Goal: Task Accomplishment & Management: Use online tool/utility

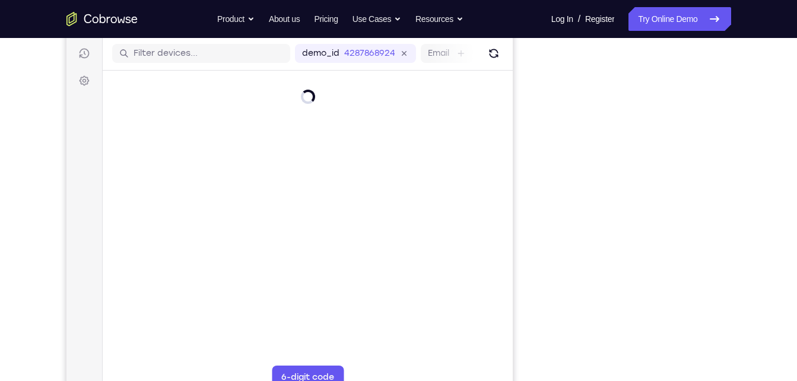
scroll to position [148, 0]
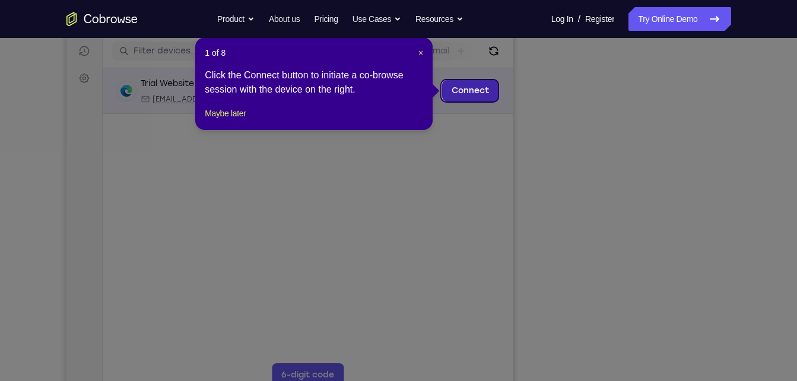
click at [471, 98] on link "Connect" at bounding box center [470, 90] width 56 height 21
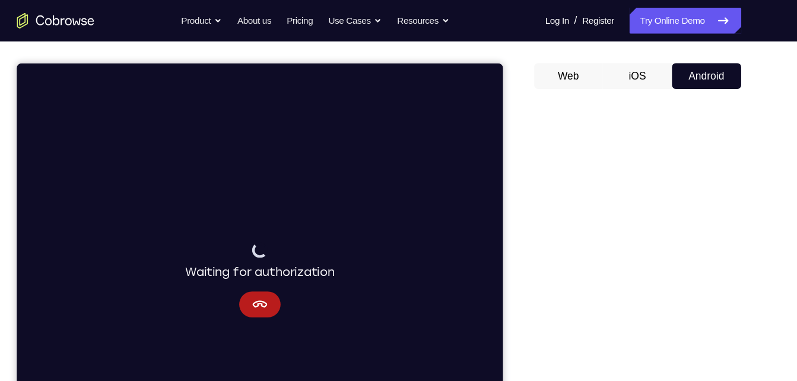
scroll to position [96, 0]
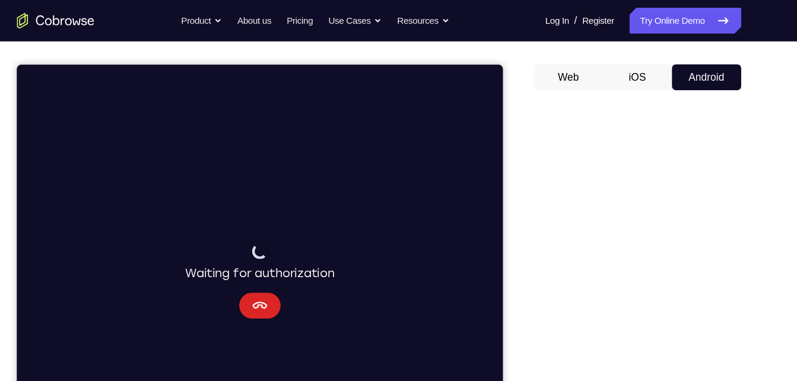
click at [246, 289] on icon "Cancel" at bounding box center [239, 285] width 14 height 14
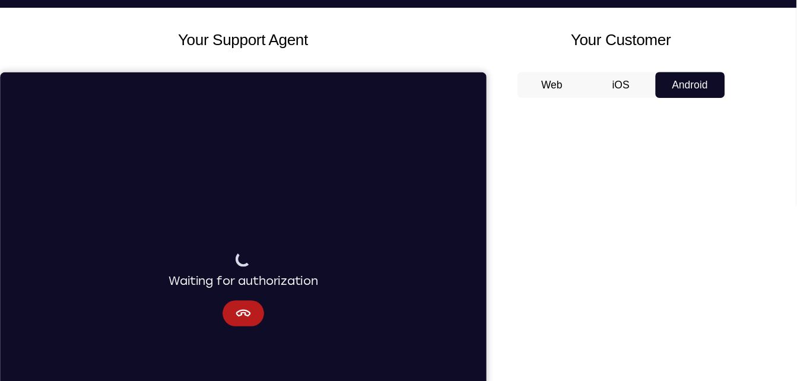
scroll to position [62, 0]
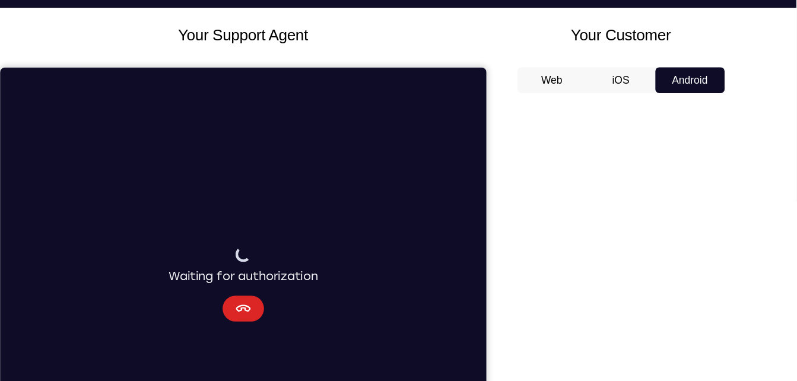
click at [213, 285] on button "Cancel" at bounding box center [223, 289] width 38 height 24
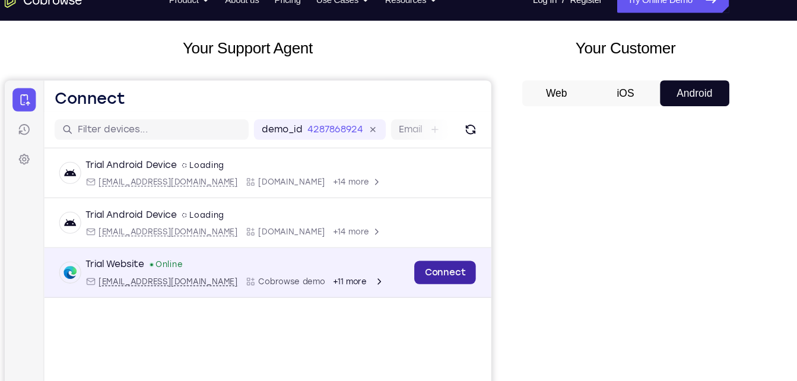
click at [399, 262] on link "Connect" at bounding box center [408, 256] width 56 height 21
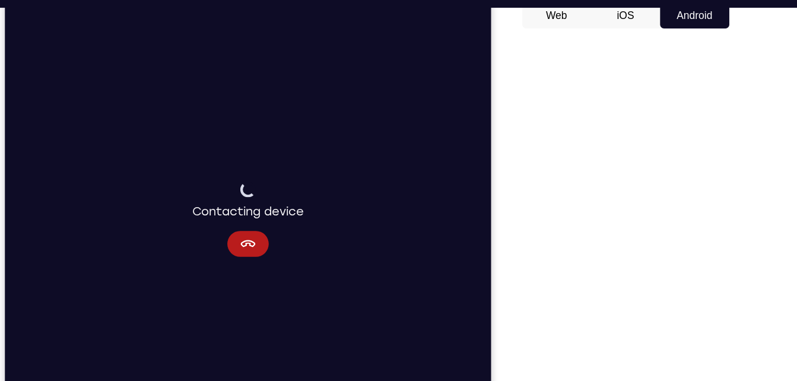
scroll to position [122, 0]
click at [646, 44] on button "iOS" at bounding box center [636, 45] width 64 height 24
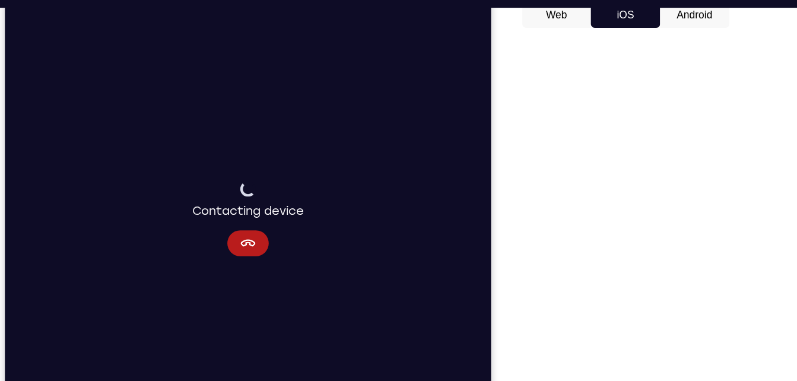
click at [695, 46] on button "Android" at bounding box center [700, 45] width 64 height 24
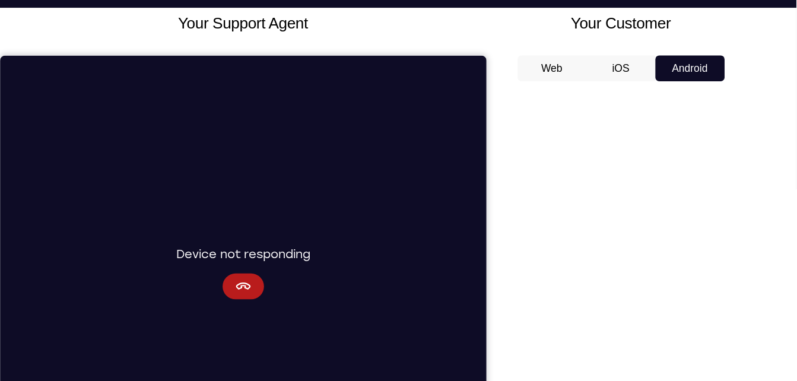
scroll to position [79, 0]
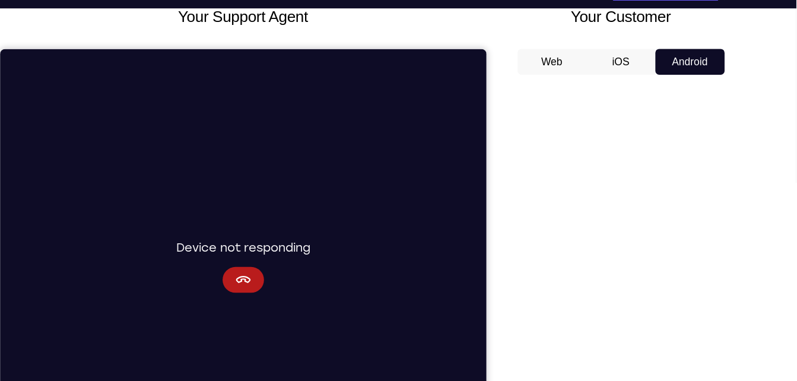
click at [642, 76] on button "iOS" at bounding box center [636, 87] width 64 height 24
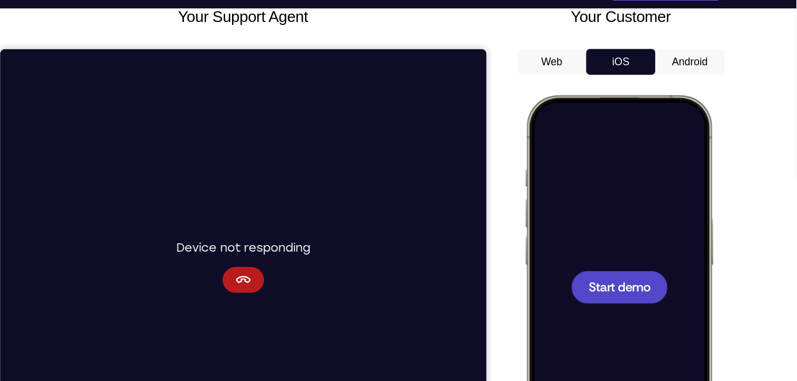
click at [587, 80] on button "Web" at bounding box center [573, 87] width 64 height 24
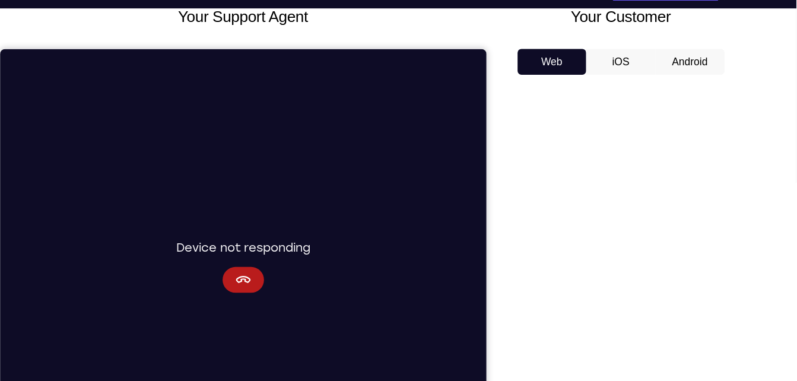
click at [638, 78] on button "iOS" at bounding box center [636, 87] width 64 height 24
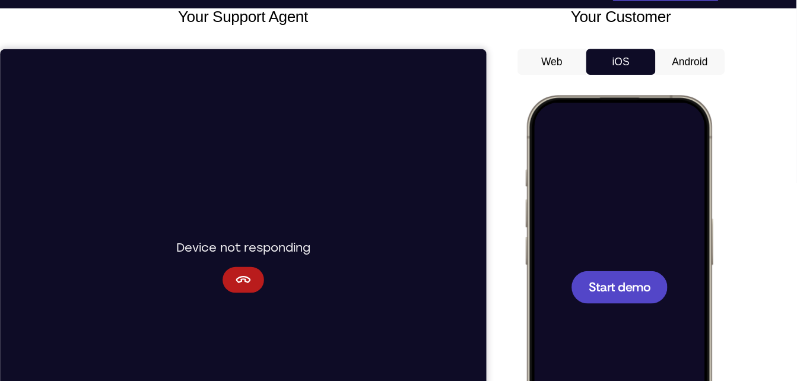
click at [618, 275] on span "Start demo" at bounding box center [611, 270] width 56 height 11
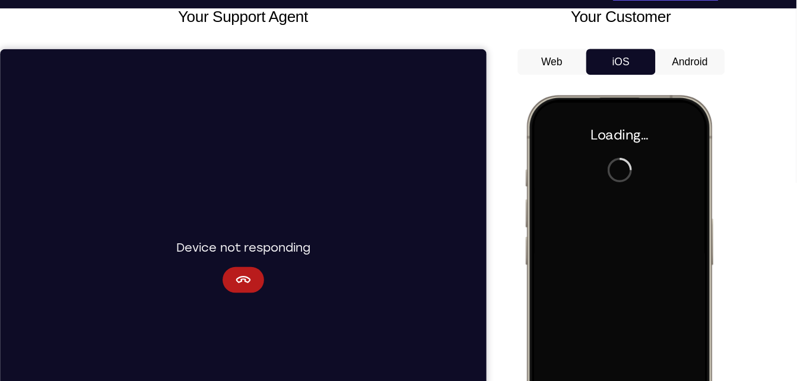
click at [670, 91] on button "Android" at bounding box center [700, 87] width 64 height 24
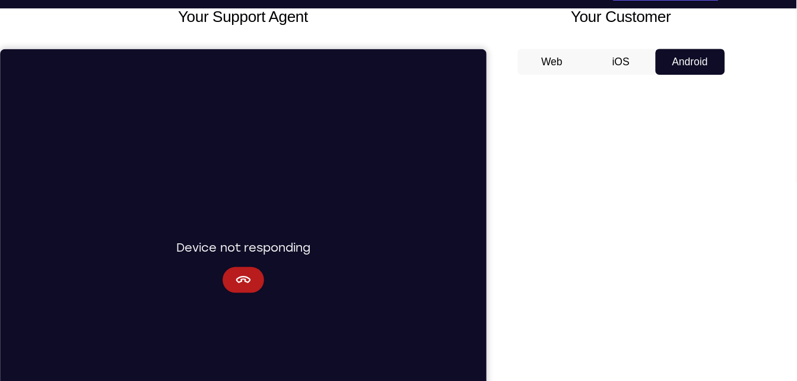
click at [640, 95] on button "iOS" at bounding box center [636, 87] width 64 height 24
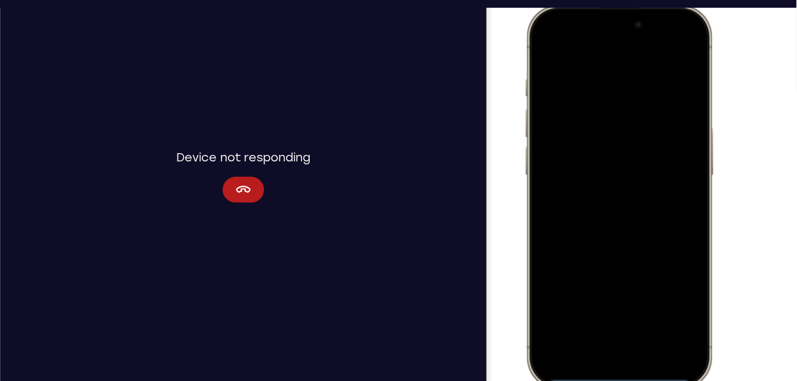
scroll to position [167, 0]
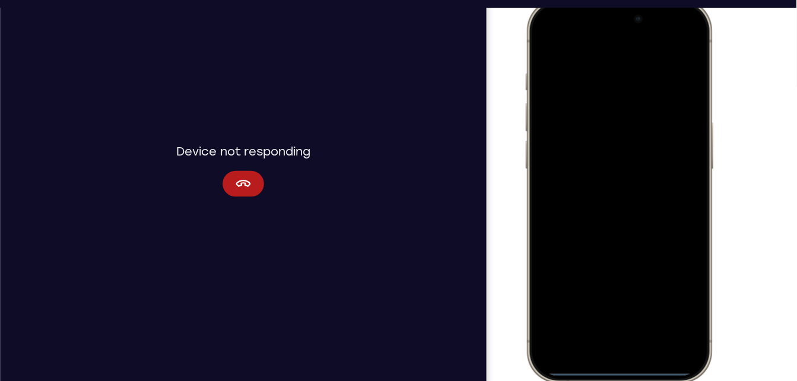
drag, startPoint x: 605, startPoint y: 339, endPoint x: 594, endPoint y: 69, distance: 269.8
click at [594, 69] on div at bounding box center [611, 174] width 156 height 339
drag, startPoint x: 600, startPoint y: 338, endPoint x: 660, endPoint y: 123, distance: 223.3
click at [660, 123] on div at bounding box center [611, 174] width 156 height 339
drag, startPoint x: 612, startPoint y: 340, endPoint x: 613, endPoint y: 168, distance: 172.2
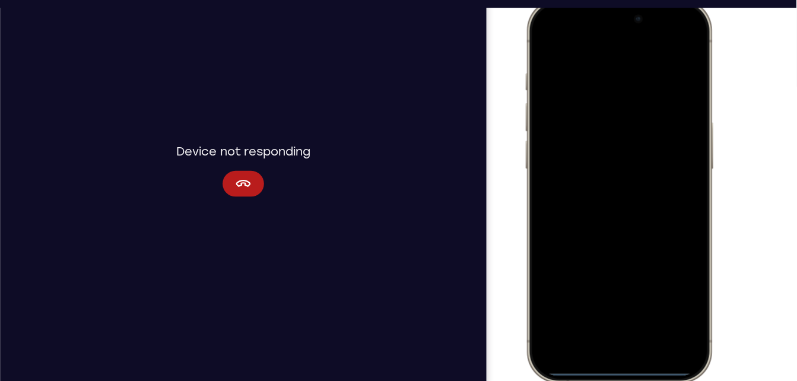
click at [613, 168] on div at bounding box center [611, 174] width 156 height 339
drag, startPoint x: 617, startPoint y: 36, endPoint x: 692, endPoint y: 361, distance: 333.1
click at [692, 355] on html "Online web based iOS Simulators and Android Emulators. Run iPhone, iPad, Mobile…" at bounding box center [613, 177] width 178 height 356
drag, startPoint x: 601, startPoint y: 340, endPoint x: 600, endPoint y: 245, distance: 95.0
click at [600, 245] on div at bounding box center [611, 174] width 156 height 339
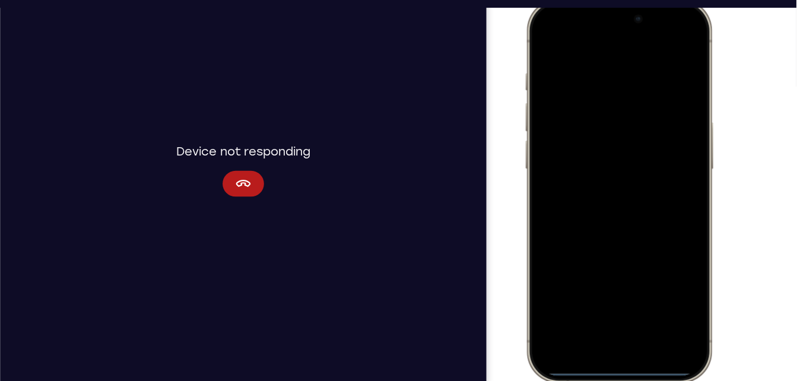
drag, startPoint x: 607, startPoint y: 216, endPoint x: 613, endPoint y: 352, distance: 136.7
click at [613, 352] on div at bounding box center [613, 177] width 178 height 356
drag, startPoint x: 616, startPoint y: 340, endPoint x: 612, endPoint y: 299, distance: 41.2
click at [612, 299] on div at bounding box center [611, 174] width 156 height 339
drag, startPoint x: 612, startPoint y: 339, endPoint x: 604, endPoint y: 233, distance: 106.6
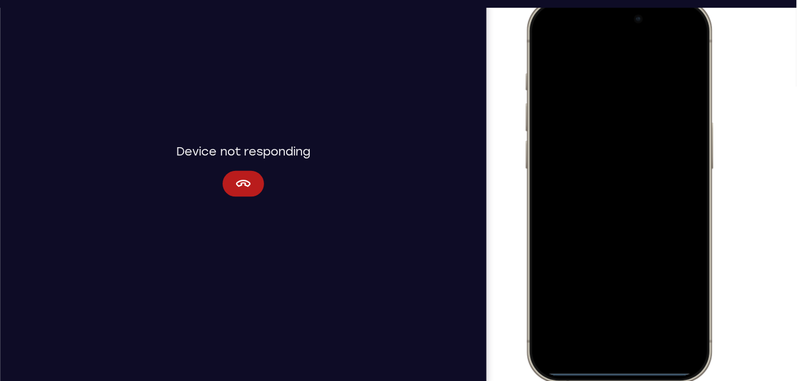
click at [604, 233] on div at bounding box center [611, 174] width 156 height 339
drag, startPoint x: 608, startPoint y: 340, endPoint x: 587, endPoint y: 130, distance: 210.7
click at [587, 130] on div at bounding box center [611, 174] width 156 height 339
drag, startPoint x: 616, startPoint y: 340, endPoint x: 737, endPoint y: 334, distance: 121.3
click at [702, 334] on html "Online web based iOS Simulators and Android Emulators. Run iPhone, iPad, Mobile…" at bounding box center [613, 177] width 178 height 356
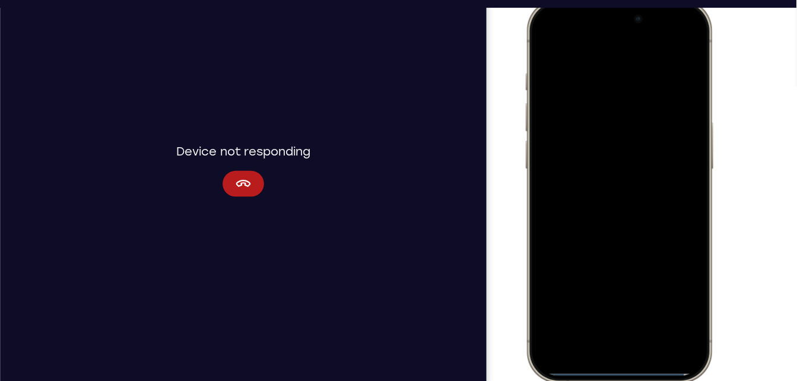
drag, startPoint x: 616, startPoint y: 338, endPoint x: 413, endPoint y: 275, distance: 213.1
click at [524, 275] on html "Online web based iOS Simulators and Android Emulators. Run iPhone, iPad, Mobile…" at bounding box center [613, 177] width 178 height 356
drag, startPoint x: 618, startPoint y: 342, endPoint x: 411, endPoint y: 351, distance: 206.8
click at [524, 351] on html "Online web based iOS Simulators and Android Emulators. Run iPhone, iPad, Mobile…" at bounding box center [613, 177] width 178 height 356
drag, startPoint x: 619, startPoint y: 343, endPoint x: 555, endPoint y: 156, distance: 198.5
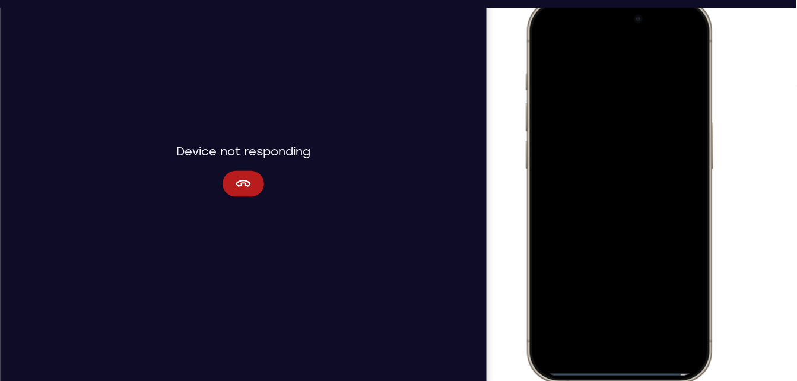
click at [555, 156] on div at bounding box center [611, 174] width 156 height 339
click at [678, 42] on div at bounding box center [611, 174] width 156 height 339
drag, startPoint x: 619, startPoint y: 341, endPoint x: 635, endPoint y: -33, distance: 374.4
click at [635, 0] on html "Online web based iOS Simulators and Android Emulators. Run iPhone, iPad, Mobile…" at bounding box center [613, 177] width 178 height 356
drag, startPoint x: 622, startPoint y: 338, endPoint x: 633, endPoint y: -25, distance: 363.0
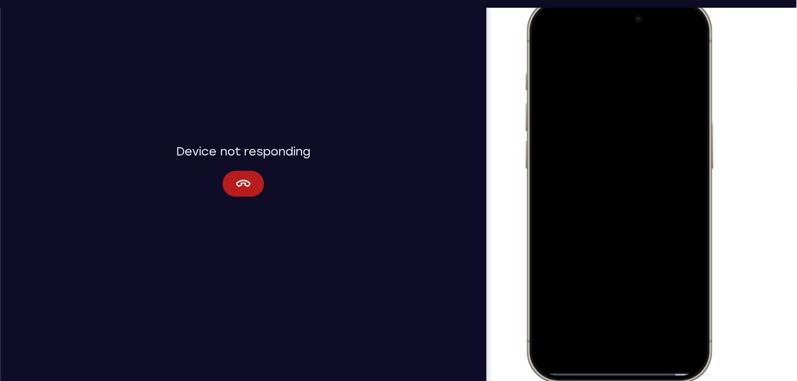
click at [633, 0] on html "Online web based iOS Simulators and Android Emulators. Run iPhone, iPad, Mobile…" at bounding box center [613, 177] width 178 height 356
drag, startPoint x: 562, startPoint y: 17, endPoint x: 584, endPoint y: 315, distance: 298.2
click at [584, 315] on div at bounding box center [611, 174] width 156 height 339
drag, startPoint x: 612, startPoint y: 340, endPoint x: 603, endPoint y: 104, distance: 236.5
click at [603, 104] on div at bounding box center [611, 174] width 156 height 339
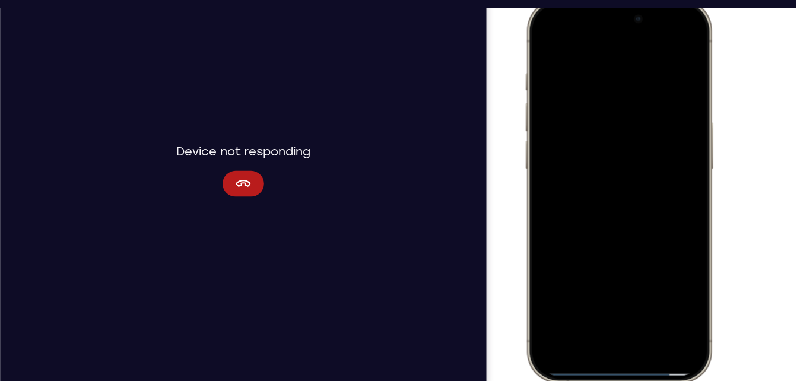
drag, startPoint x: 600, startPoint y: 341, endPoint x: 623, endPoint y: -40, distance: 381.8
click at [623, 0] on html "Online web based iOS Simulators and Android Emulators. Run iPhone, iPad, Mobile…" at bounding box center [613, 177] width 178 height 356
drag, startPoint x: 685, startPoint y: 139, endPoint x: 535, endPoint y: 140, distance: 149.6
click at [535, 140] on div at bounding box center [611, 174] width 156 height 339
drag, startPoint x: 619, startPoint y: 340, endPoint x: 629, endPoint y: -40, distance: 380.7
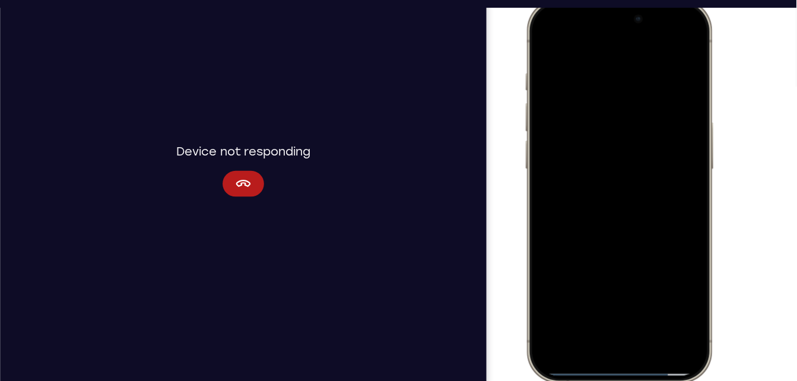
click at [629, 0] on html "Online web based iOS Simulators and Android Emulators. Run iPhone, iPad, Mobile…" at bounding box center [613, 177] width 178 height 356
drag, startPoint x: 600, startPoint y: 338, endPoint x: 690, endPoint y: -40, distance: 389.4
click at [690, 0] on html "Online web based iOS Simulators and Android Emulators. Run iPhone, iPad, Mobile…" at bounding box center [613, 177] width 178 height 356
drag, startPoint x: 625, startPoint y: 340, endPoint x: 667, endPoint y: -40, distance: 382.8
click at [667, 0] on html "Online web based iOS Simulators and Android Emulators. Run iPhone, iPad, Mobile…" at bounding box center [613, 177] width 178 height 356
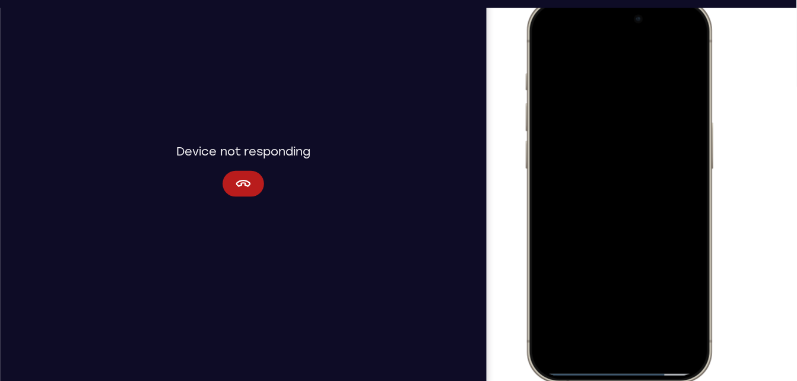
drag, startPoint x: 602, startPoint y: 281, endPoint x: 539, endPoint y: 132, distance: 161.5
click at [539, 132] on div at bounding box center [611, 174] width 156 height 339
drag, startPoint x: 644, startPoint y: 340, endPoint x: 461, endPoint y: 313, distance: 184.1
click at [524, 313] on html "Online web based iOS Simulators and Android Emulators. Run iPhone, iPad, Mobile…" at bounding box center [613, 177] width 178 height 356
drag, startPoint x: 599, startPoint y: 339, endPoint x: 606, endPoint y: -40, distance: 379.4
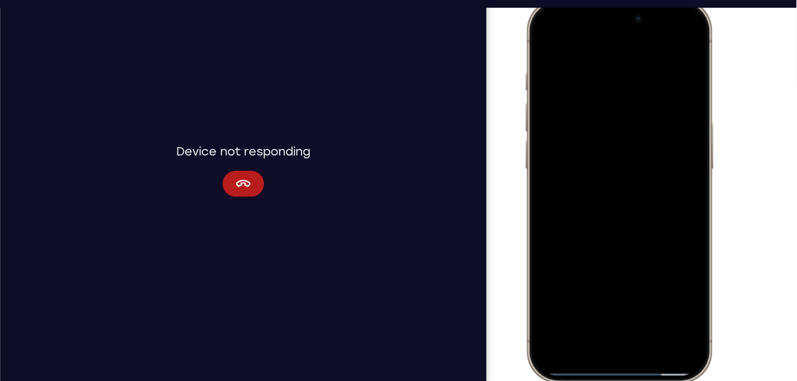
click at [606, 0] on html "Online web based iOS Simulators and Android Emulators. Run iPhone, iPad, Mobile…" at bounding box center [613, 177] width 178 height 356
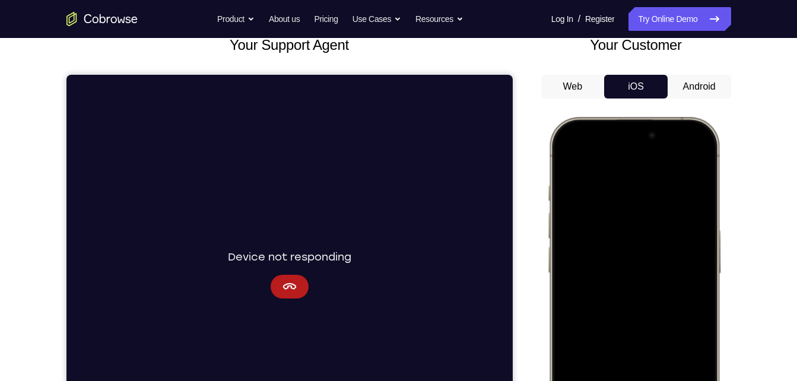
click at [695, 83] on button "Android" at bounding box center [700, 87] width 64 height 24
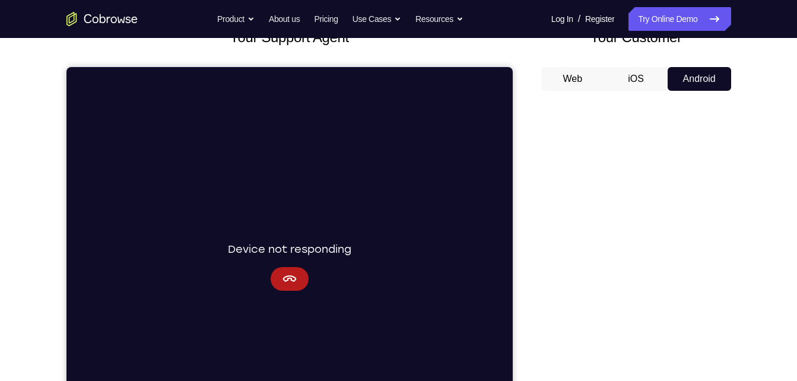
scroll to position [84, 0]
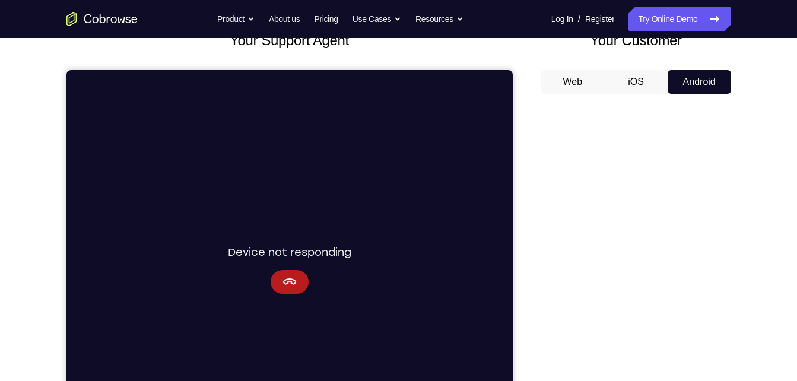
click at [630, 66] on div "Your Customer Web iOS Android" at bounding box center [636, 249] width 190 height 439
click at [631, 75] on button "iOS" at bounding box center [636, 82] width 64 height 24
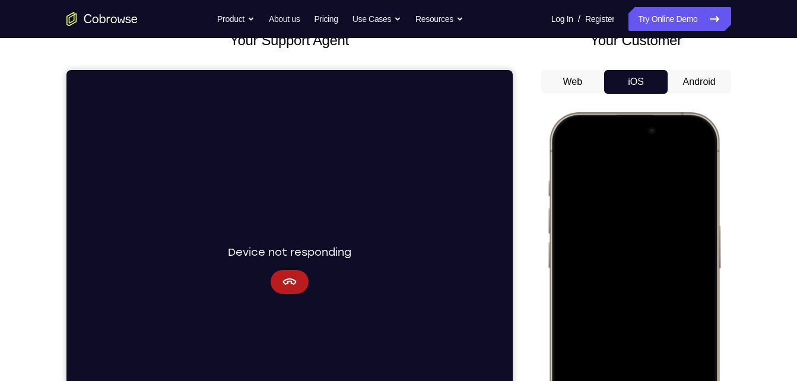
click at [596, 72] on button "Web" at bounding box center [573, 82] width 64 height 24
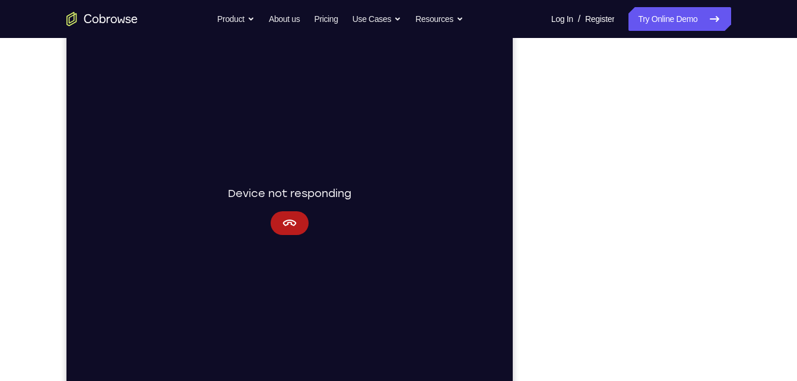
scroll to position [94, 0]
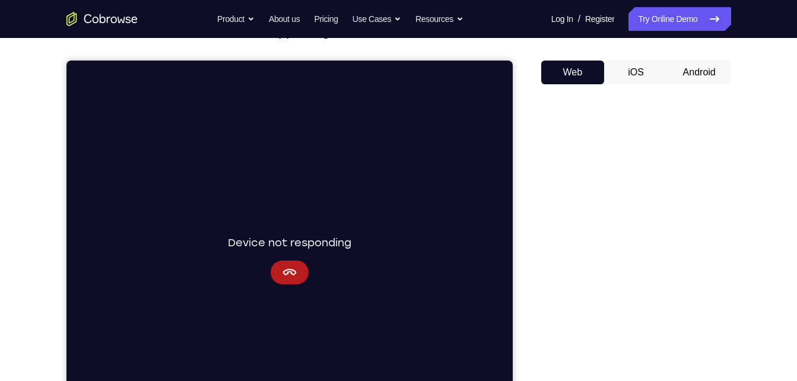
click at [642, 72] on button "iOS" at bounding box center [636, 73] width 64 height 24
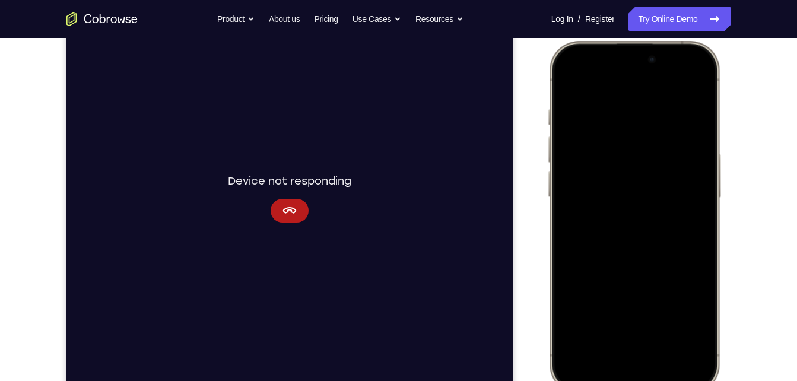
scroll to position [147, 0]
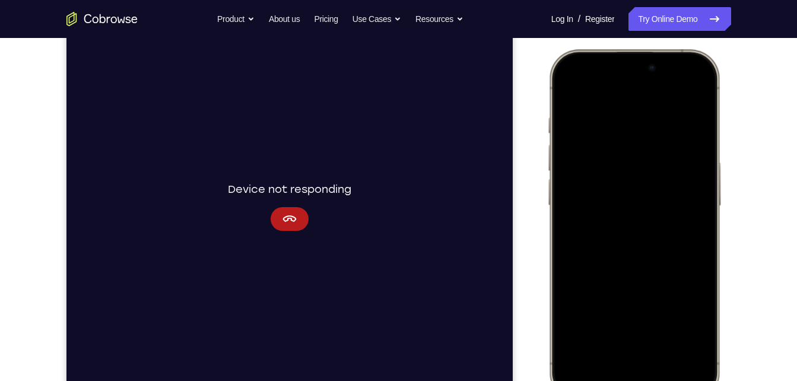
click at [704, 96] on div at bounding box center [634, 225] width 156 height 339
drag, startPoint x: 712, startPoint y: 137, endPoint x: 533, endPoint y: 196, distance: 188.7
click at [547, 196] on html "Online web based iOS Simulators and Android Emulators. Run iPhone, iPad, Mobile…" at bounding box center [636, 227] width 178 height 356
drag, startPoint x: 711, startPoint y: 231, endPoint x: 489, endPoint y: 261, distance: 224.6
click at [547, 261] on html "Online web based iOS Simulators and Android Emulators. Run iPhone, iPad, Mobile…" at bounding box center [636, 227] width 178 height 356
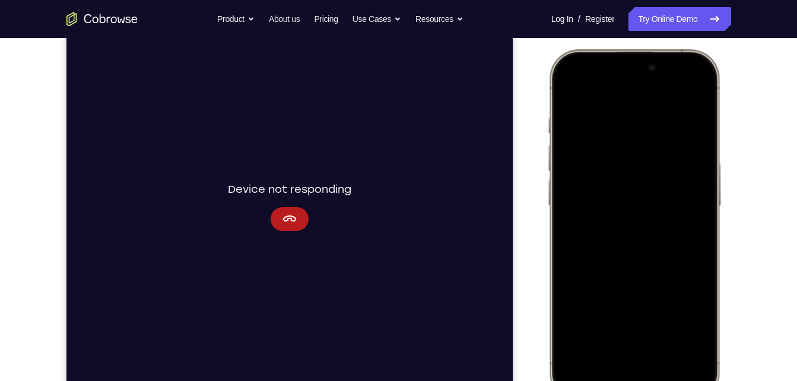
drag, startPoint x: 557, startPoint y: 232, endPoint x: 726, endPoint y: 229, distance: 168.6
click at [725, 229] on html "Online web based iOS Simulators and Android Emulators. Run iPhone, iPad, Mobile…" at bounding box center [636, 227] width 178 height 356
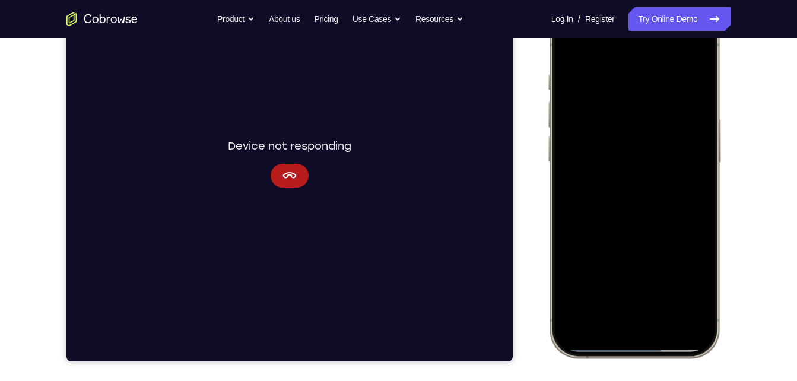
scroll to position [208, 0]
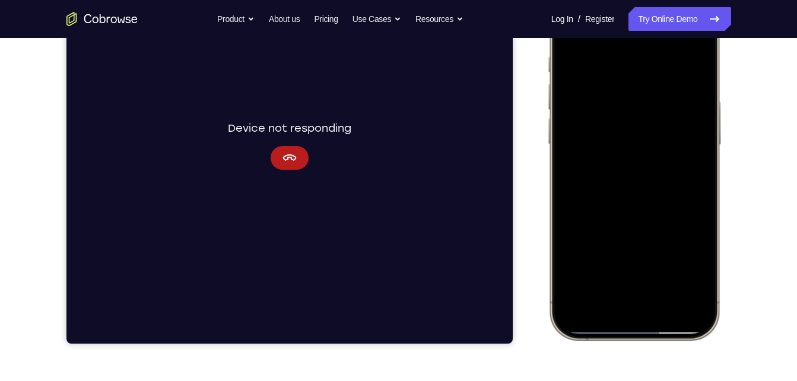
drag, startPoint x: 641, startPoint y: 331, endPoint x: 702, endPoint y: 163, distance: 178.8
click at [702, 163] on div at bounding box center [634, 164] width 156 height 339
click at [636, 302] on div at bounding box center [634, 164] width 156 height 339
drag, startPoint x: 628, startPoint y: 328, endPoint x: 602, endPoint y: 156, distance: 174.7
click at [602, 156] on div at bounding box center [634, 164] width 156 height 339
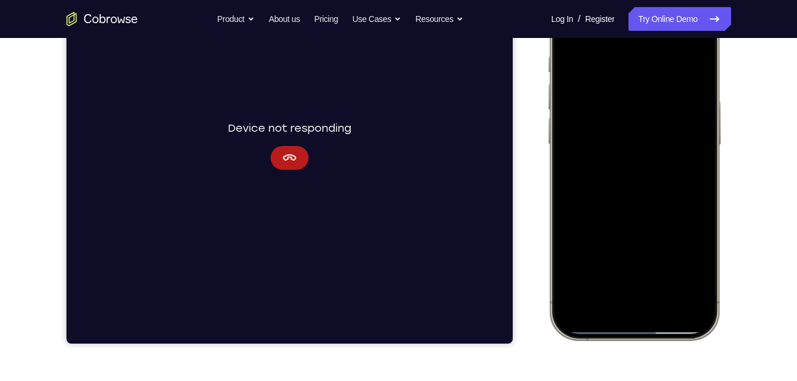
drag, startPoint x: 637, startPoint y: 326, endPoint x: 612, endPoint y: 167, distance: 160.5
click at [612, 167] on div at bounding box center [634, 164] width 156 height 339
click at [613, 122] on div at bounding box center [634, 164] width 156 height 339
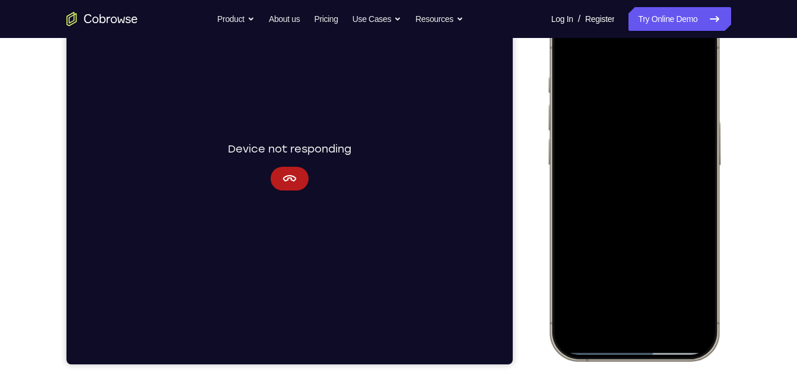
scroll to position [185, 0]
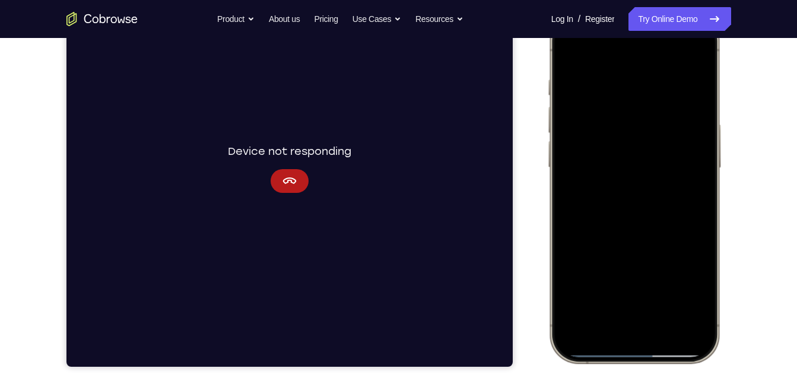
click at [644, 199] on div at bounding box center [634, 187] width 156 height 339
click at [633, 292] on div at bounding box center [634, 187] width 156 height 339
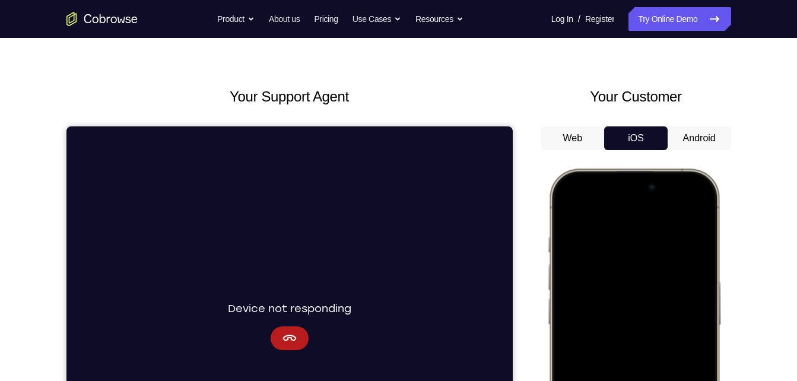
click at [696, 140] on button "Android" at bounding box center [700, 138] width 64 height 24
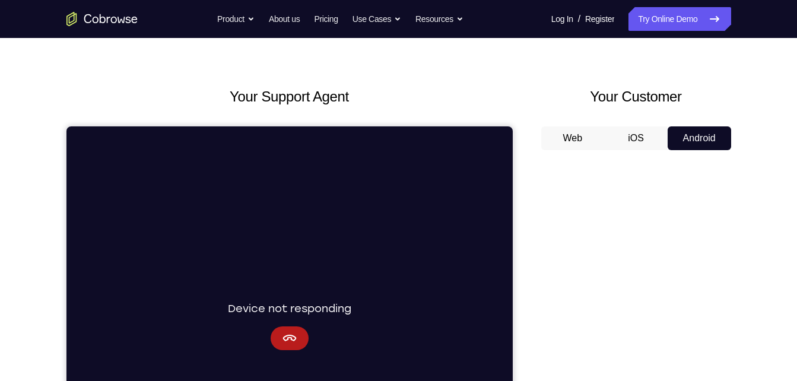
scroll to position [125, 0]
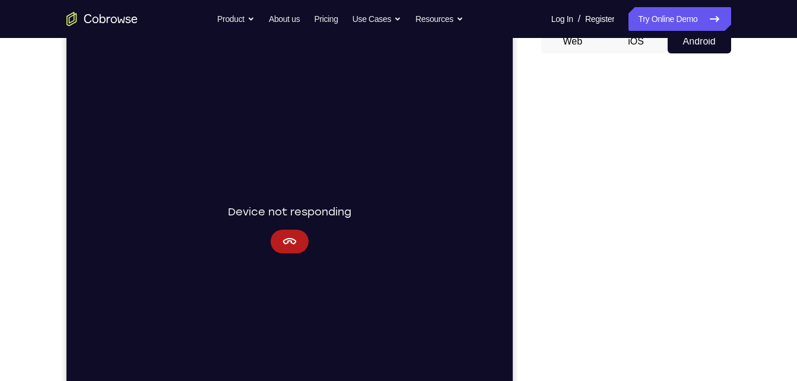
drag, startPoint x: 696, startPoint y: 140, endPoint x: 632, endPoint y: 49, distance: 111.5
click at [632, 49] on button "iOS" at bounding box center [636, 42] width 64 height 24
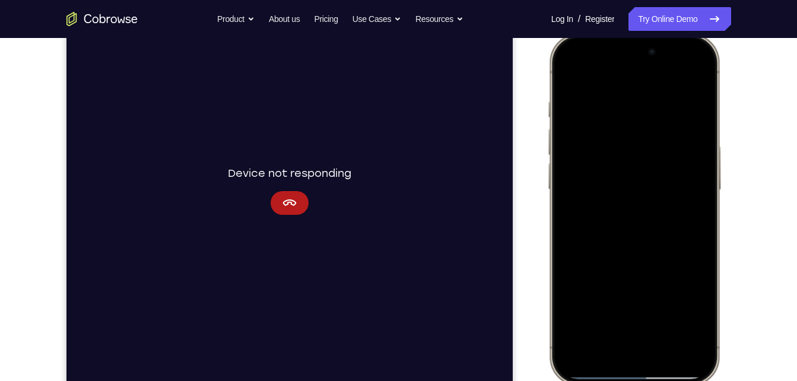
scroll to position [164, 0]
click at [577, 189] on div at bounding box center [634, 208] width 156 height 339
click at [635, 189] on div at bounding box center [634, 208] width 156 height 339
click at [613, 163] on div at bounding box center [634, 208] width 156 height 339
click at [588, 78] on div at bounding box center [634, 208] width 156 height 339
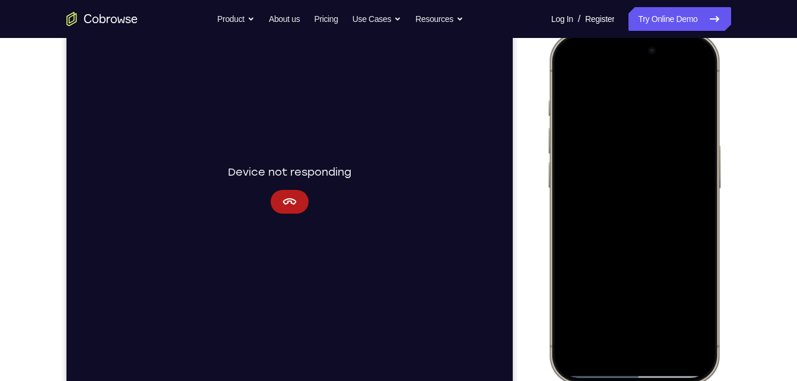
click at [588, 78] on div at bounding box center [634, 208] width 156 height 339
drag, startPoint x: 685, startPoint y: 50, endPoint x: 685, endPoint y: 408, distance: 358.6
click at [685, 381] on html "Online web based iOS Simulators and Android Emulators. Run iPhone, iPad, Mobile…" at bounding box center [636, 210] width 178 height 356
drag, startPoint x: 642, startPoint y: 371, endPoint x: 692, endPoint y: 33, distance: 342.1
click at [692, 33] on div at bounding box center [634, 208] width 175 height 353
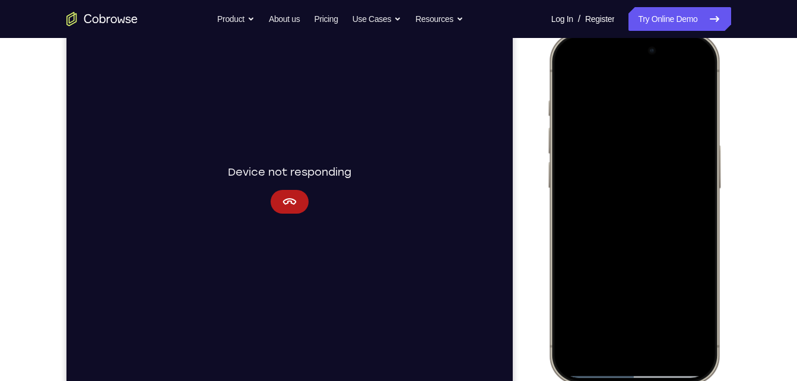
drag, startPoint x: 642, startPoint y: 372, endPoint x: 651, endPoint y: 180, distance: 192.0
click at [651, 180] on div at bounding box center [634, 208] width 156 height 339
drag, startPoint x: 692, startPoint y: 374, endPoint x: 637, endPoint y: 146, distance: 234.6
click at [637, 146] on div at bounding box center [634, 208] width 156 height 339
drag, startPoint x: 572, startPoint y: 373, endPoint x: 606, endPoint y: 97, distance: 278.1
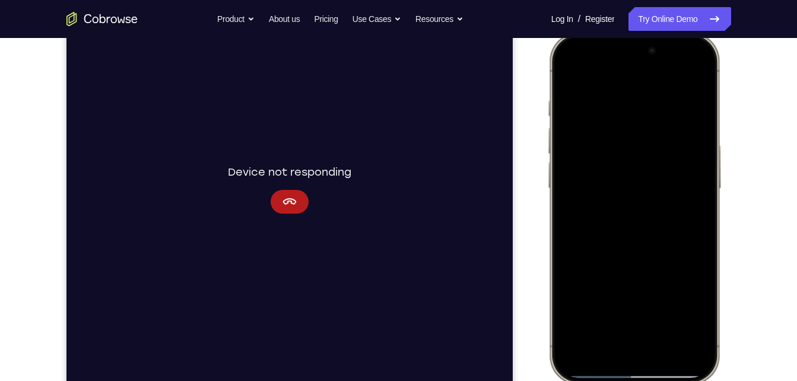
click at [606, 97] on div at bounding box center [634, 208] width 156 height 339
drag, startPoint x: 622, startPoint y: 71, endPoint x: 699, endPoint y: 316, distance: 257.8
click at [699, 316] on div at bounding box center [634, 208] width 156 height 339
drag, startPoint x: 645, startPoint y: 375, endPoint x: 650, endPoint y: 43, distance: 331.9
click at [650, 43] on div at bounding box center [634, 208] width 156 height 339
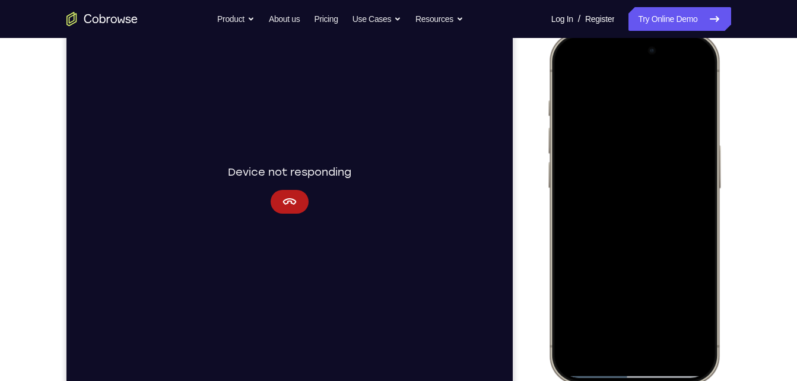
drag, startPoint x: 621, startPoint y: 372, endPoint x: 588, endPoint y: -44, distance: 417.5
click at [588, 32] on html "Online web based iOS Simulators and Android Emulators. Run iPhone, iPad, Mobile…" at bounding box center [636, 210] width 178 height 356
drag, startPoint x: 651, startPoint y: 372, endPoint x: 1352, endPoint y: 379, distance: 701.8
click at [725, 347] on html "Online web based iOS Simulators and Android Emulators. Run iPhone, iPad, Mobile…" at bounding box center [636, 210] width 178 height 356
click at [636, 229] on div at bounding box center [634, 208] width 156 height 339
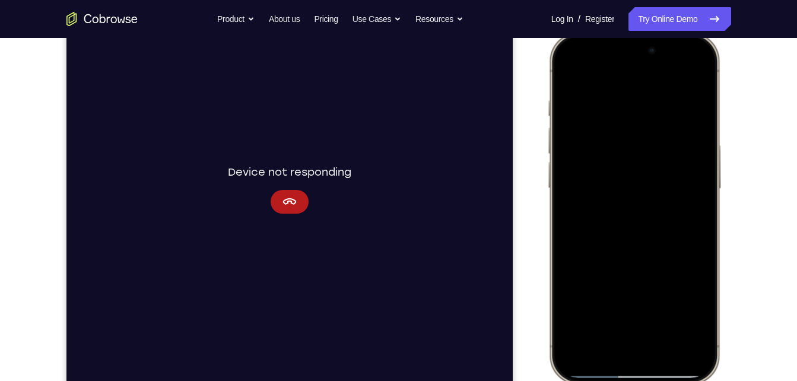
click at [588, 193] on div at bounding box center [634, 208] width 156 height 339
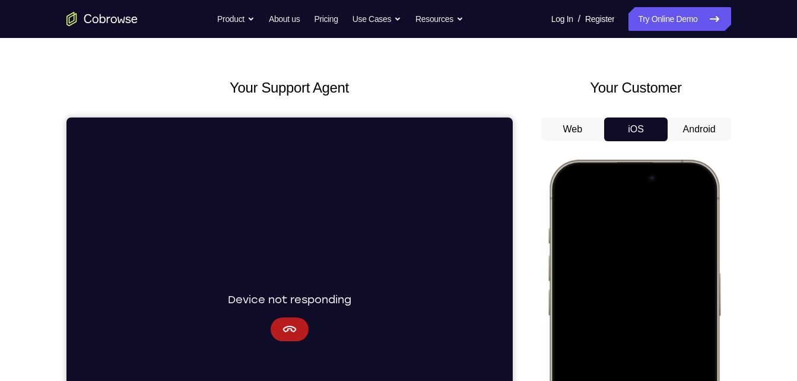
click at [687, 122] on button "Android" at bounding box center [700, 130] width 64 height 24
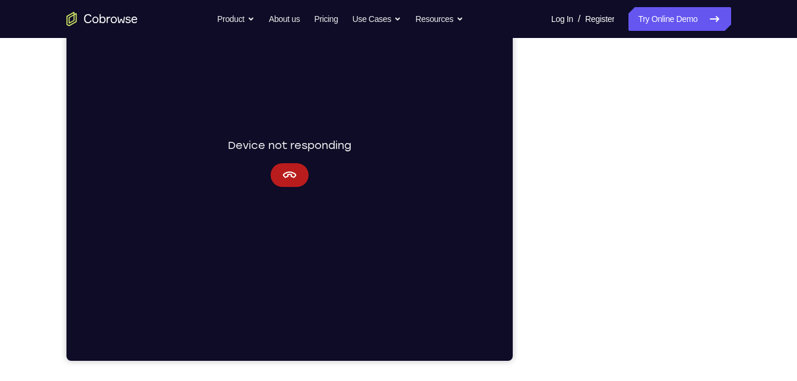
scroll to position [180, 0]
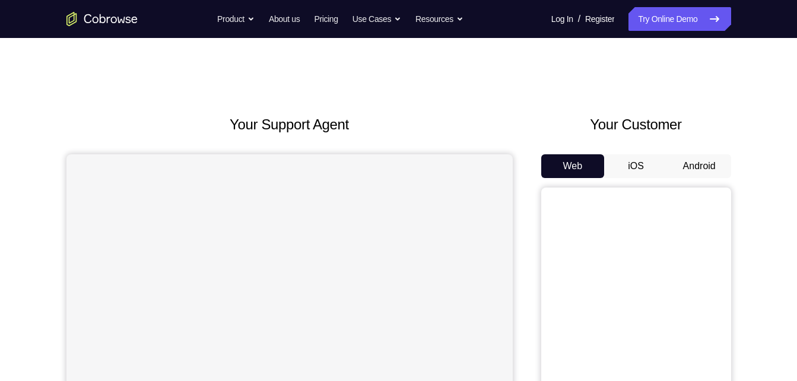
click at [701, 166] on button "Android" at bounding box center [700, 166] width 64 height 24
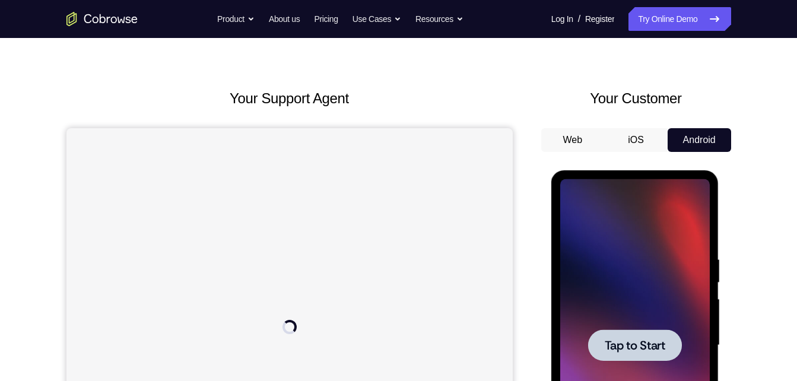
click at [636, 324] on div at bounding box center [635, 345] width 150 height 332
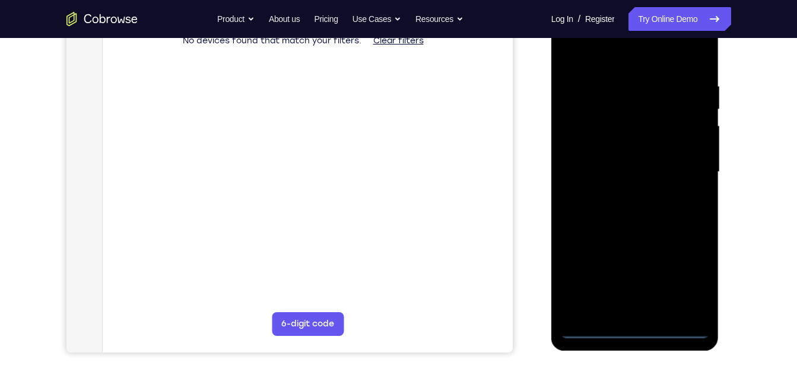
scroll to position [190, 0]
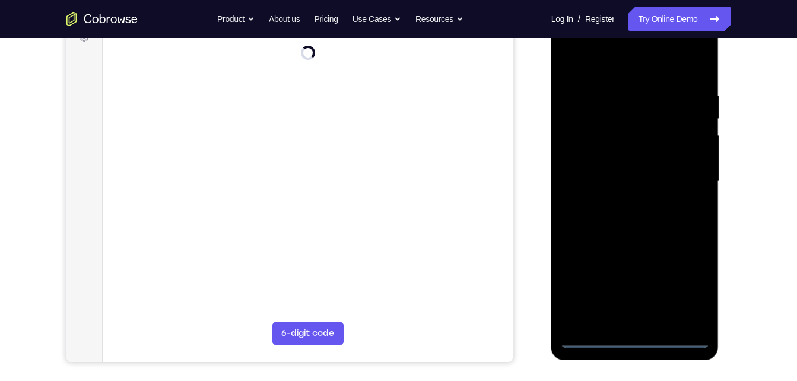
click at [632, 335] on div at bounding box center [635, 181] width 150 height 332
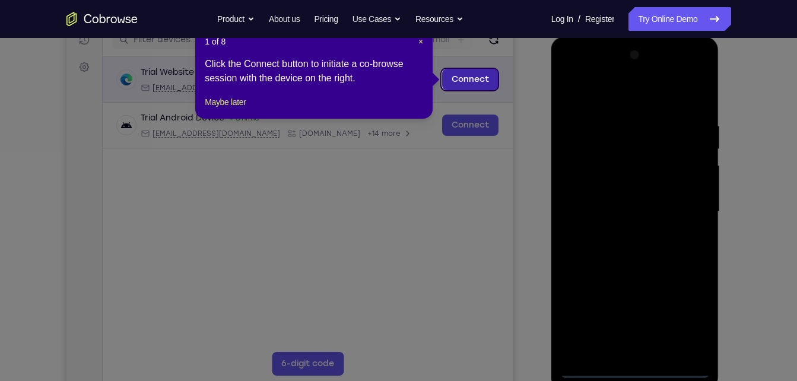
click at [484, 85] on link "Connect" at bounding box center [470, 79] width 56 height 21
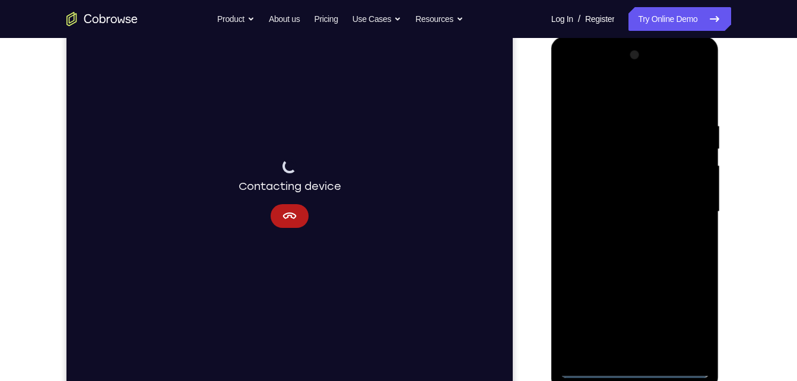
click at [641, 368] on div at bounding box center [635, 212] width 150 height 332
click at [686, 316] on div at bounding box center [635, 212] width 150 height 332
click at [648, 99] on div at bounding box center [635, 212] width 150 height 332
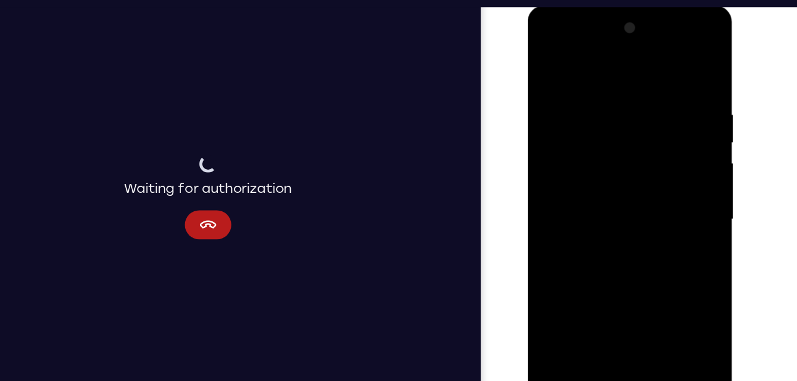
click at [661, 181] on div at bounding box center [612, 180] width 150 height 332
click at [600, 201] on div at bounding box center [612, 180] width 150 height 332
click at [595, 170] on div at bounding box center [612, 180] width 150 height 332
click at [603, 154] on div at bounding box center [612, 180] width 150 height 332
click at [609, 179] on div at bounding box center [612, 180] width 150 height 332
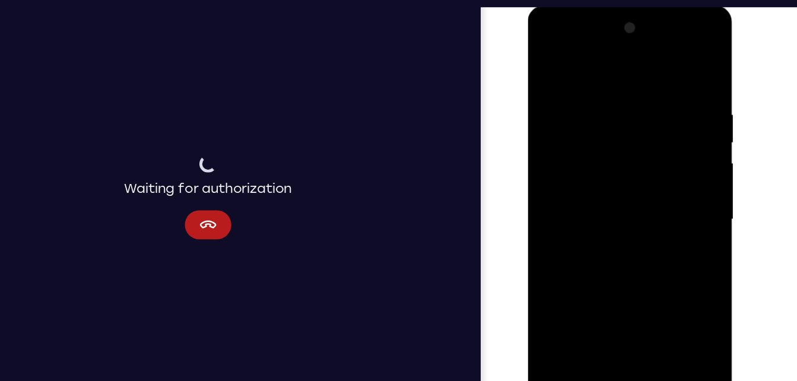
click at [606, 218] on div at bounding box center [612, 180] width 150 height 332
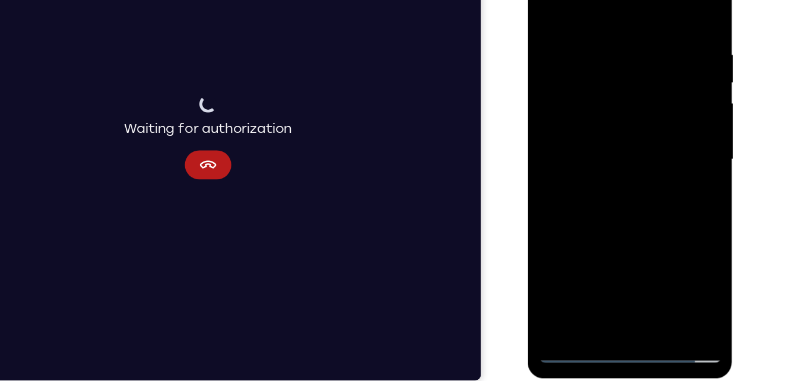
scroll to position [173, 0]
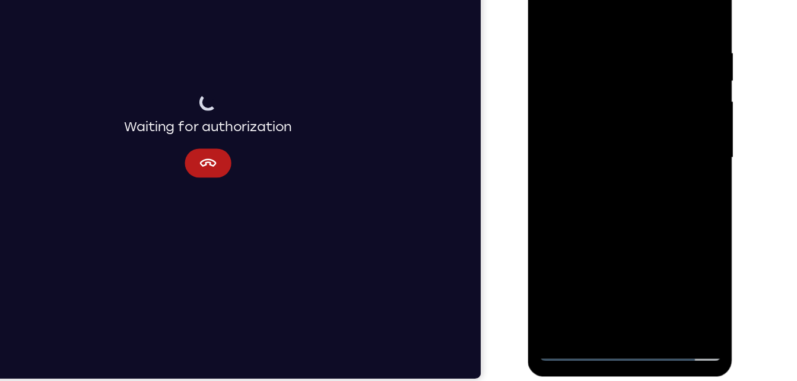
click at [641, 261] on div at bounding box center [612, 119] width 150 height 332
click at [622, 175] on div at bounding box center [612, 119] width 150 height 332
click at [638, 259] on div at bounding box center [612, 119] width 150 height 332
click at [609, 179] on div at bounding box center [612, 119] width 150 height 332
drag, startPoint x: 613, startPoint y: 112, endPoint x: 609, endPoint y: 228, distance: 115.8
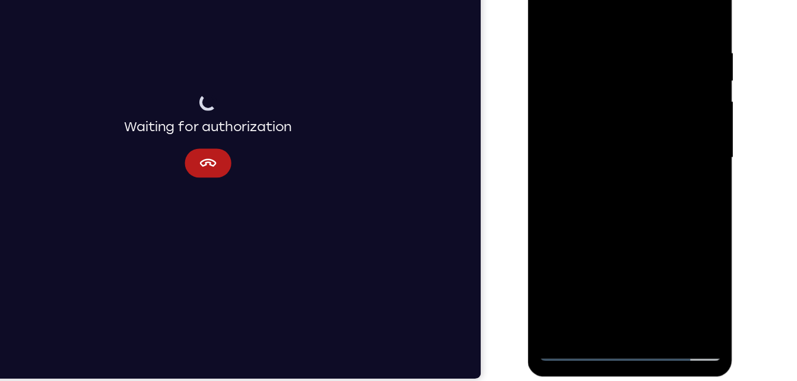
click at [609, 228] on div at bounding box center [612, 119] width 150 height 332
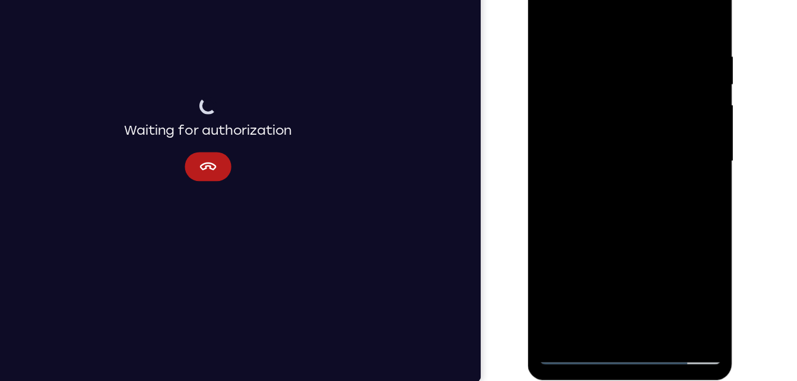
click at [562, 57] on div at bounding box center [612, 123] width 150 height 332
click at [581, 256] on div at bounding box center [612, 123] width 150 height 332
drag, startPoint x: 616, startPoint y: 230, endPoint x: 629, endPoint y: 70, distance: 160.8
click at [629, 70] on div at bounding box center [612, 123] width 150 height 332
drag, startPoint x: 628, startPoint y: 238, endPoint x: 604, endPoint y: 130, distance: 110.5
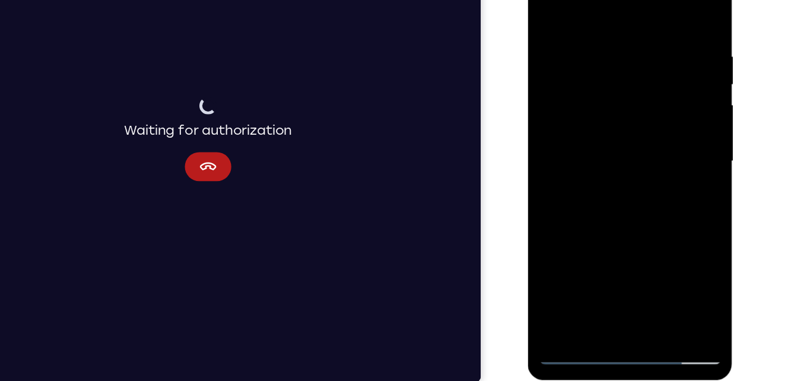
click at [604, 130] on div at bounding box center [612, 123] width 150 height 332
drag, startPoint x: 613, startPoint y: 223, endPoint x: 597, endPoint y: 133, distance: 91.1
click at [597, 133] on div at bounding box center [612, 123] width 150 height 332
drag, startPoint x: 609, startPoint y: 227, endPoint x: 608, endPoint y: 148, distance: 79.0
click at [608, 148] on div at bounding box center [612, 123] width 150 height 332
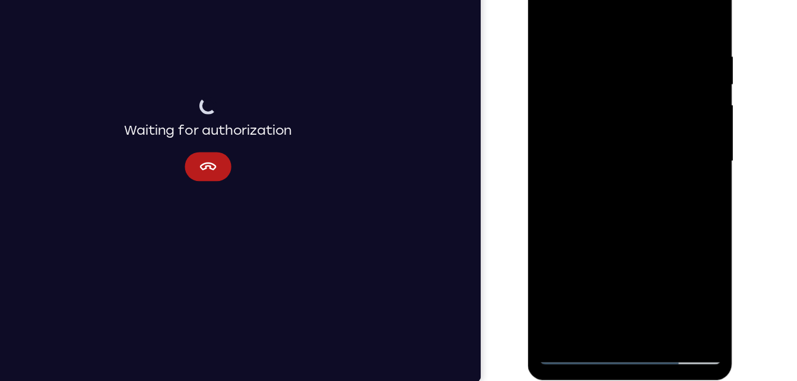
drag, startPoint x: 616, startPoint y: 229, endPoint x: 613, endPoint y: 150, distance: 78.4
click at [613, 150] on div at bounding box center [612, 123] width 150 height 332
drag, startPoint x: 606, startPoint y: 221, endPoint x: 604, endPoint y: 164, distance: 57.0
click at [604, 164] on div at bounding box center [612, 123] width 150 height 332
drag, startPoint x: 606, startPoint y: 232, endPoint x: 599, endPoint y: 161, distance: 71.0
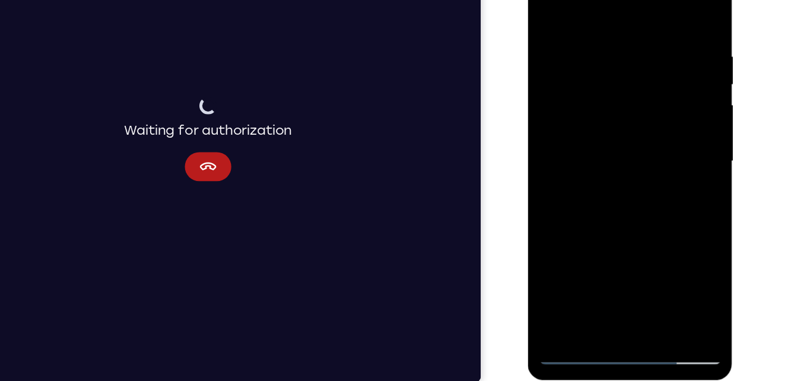
click at [599, 161] on div at bounding box center [612, 123] width 150 height 332
drag, startPoint x: 605, startPoint y: 223, endPoint x: 594, endPoint y: 139, distance: 85.1
click at [594, 139] on div at bounding box center [612, 123] width 150 height 332
drag, startPoint x: 605, startPoint y: 232, endPoint x: 596, endPoint y: 160, distance: 72.4
click at [596, 160] on div at bounding box center [612, 123] width 150 height 332
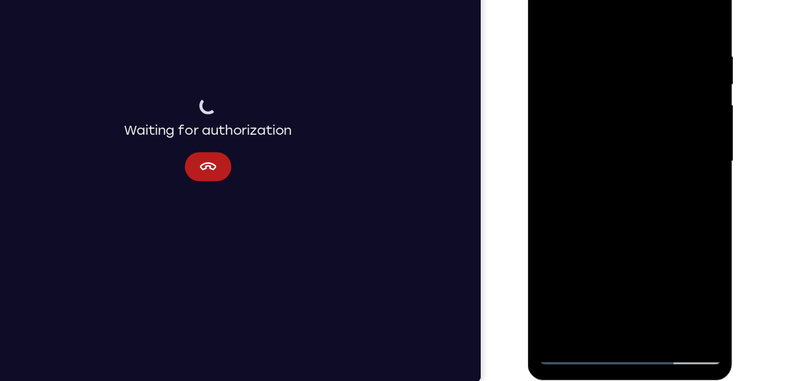
drag, startPoint x: 608, startPoint y: 227, endPoint x: 598, endPoint y: 186, distance: 42.6
click at [598, 186] on div at bounding box center [612, 123] width 150 height 332
drag, startPoint x: 613, startPoint y: 236, endPoint x: 604, endPoint y: 186, distance: 50.1
click at [604, 186] on div at bounding box center [612, 123] width 150 height 332
drag, startPoint x: 612, startPoint y: 220, endPoint x: 597, endPoint y: 151, distance: 70.3
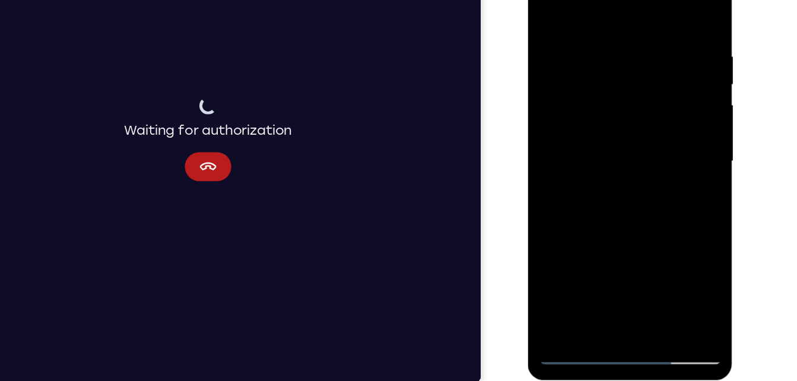
click at [597, 151] on div at bounding box center [612, 123] width 150 height 332
drag, startPoint x: 598, startPoint y: 228, endPoint x: 588, endPoint y: 159, distance: 69.6
click at [588, 159] on div at bounding box center [612, 123] width 150 height 332
drag, startPoint x: 592, startPoint y: 237, endPoint x: 580, endPoint y: 175, distance: 62.9
click at [580, 175] on div at bounding box center [612, 123] width 150 height 332
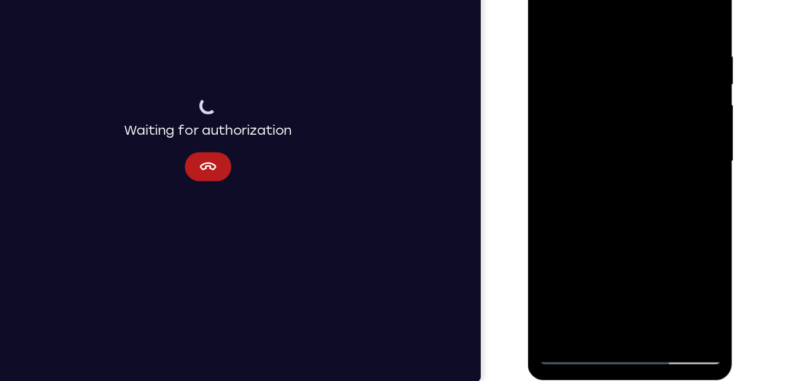
drag, startPoint x: 596, startPoint y: 213, endPoint x: 586, endPoint y: 144, distance: 69.5
click at [586, 144] on div at bounding box center [612, 123] width 150 height 332
drag, startPoint x: 606, startPoint y: 214, endPoint x: 589, endPoint y: 142, distance: 73.7
click at [589, 142] on div at bounding box center [612, 123] width 150 height 332
drag, startPoint x: 611, startPoint y: 234, endPoint x: 597, endPoint y: 140, distance: 95.4
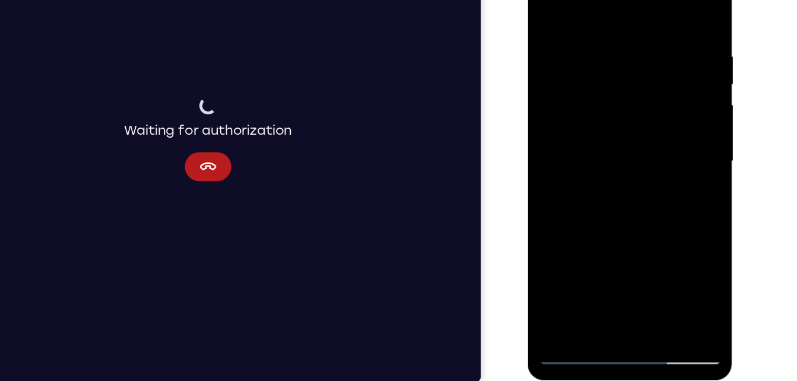
click at [597, 140] on div at bounding box center [612, 123] width 150 height 332
drag, startPoint x: 604, startPoint y: 225, endPoint x: 594, endPoint y: 141, distance: 85.0
click at [594, 141] on div at bounding box center [612, 123] width 150 height 332
drag, startPoint x: 604, startPoint y: 222, endPoint x: 603, endPoint y: 143, distance: 79.0
click at [603, 143] on div at bounding box center [612, 123] width 150 height 332
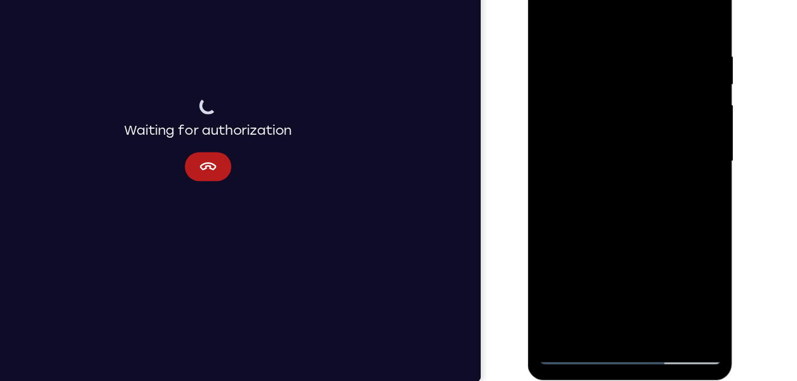
drag, startPoint x: 607, startPoint y: 223, endPoint x: 600, endPoint y: 166, distance: 58.0
click at [600, 166] on div at bounding box center [612, 123] width 150 height 332
drag, startPoint x: 600, startPoint y: 221, endPoint x: 597, endPoint y: 177, distance: 44.1
click at [597, 177] on div at bounding box center [612, 123] width 150 height 332
drag, startPoint x: 615, startPoint y: 221, endPoint x: 602, endPoint y: 153, distance: 70.1
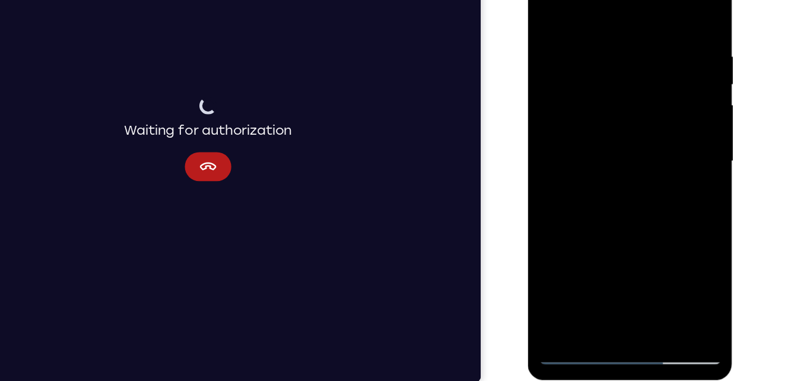
click at [602, 153] on div at bounding box center [612, 123] width 150 height 332
drag, startPoint x: 601, startPoint y: 202, endPoint x: 592, endPoint y: 159, distance: 44.8
click at [592, 159] on div at bounding box center [612, 123] width 150 height 332
drag, startPoint x: 610, startPoint y: 227, endPoint x: 603, endPoint y: 178, distance: 49.8
click at [603, 178] on div at bounding box center [612, 123] width 150 height 332
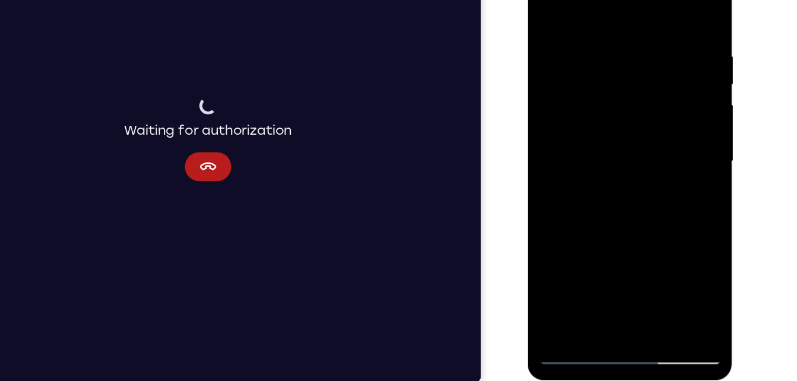
drag, startPoint x: 623, startPoint y: 223, endPoint x: 608, endPoint y: 189, distance: 37.2
click at [608, 189] on div at bounding box center [612, 123] width 150 height 332
drag, startPoint x: 619, startPoint y: 233, endPoint x: 608, endPoint y: 187, distance: 46.9
click at [608, 187] on div at bounding box center [612, 123] width 150 height 332
drag, startPoint x: 619, startPoint y: 233, endPoint x: 607, endPoint y: 195, distance: 39.1
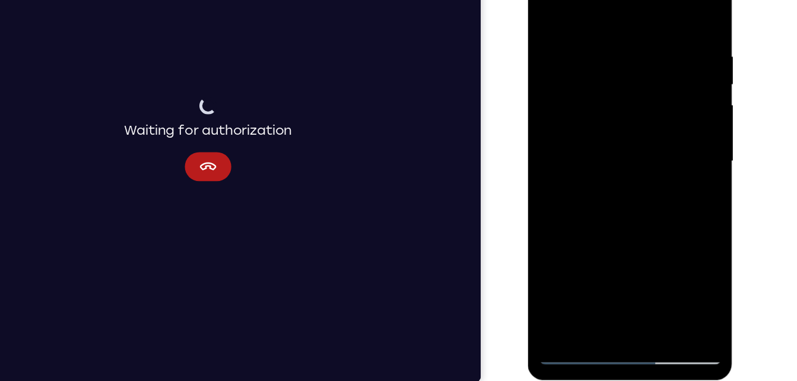
click at [607, 195] on div at bounding box center [612, 123] width 150 height 332
drag, startPoint x: 608, startPoint y: 216, endPoint x: 597, endPoint y: 169, distance: 47.5
click at [597, 169] on div at bounding box center [612, 123] width 150 height 332
drag, startPoint x: 620, startPoint y: 230, endPoint x: 603, endPoint y: 179, distance: 53.9
click at [603, 179] on div at bounding box center [612, 123] width 150 height 332
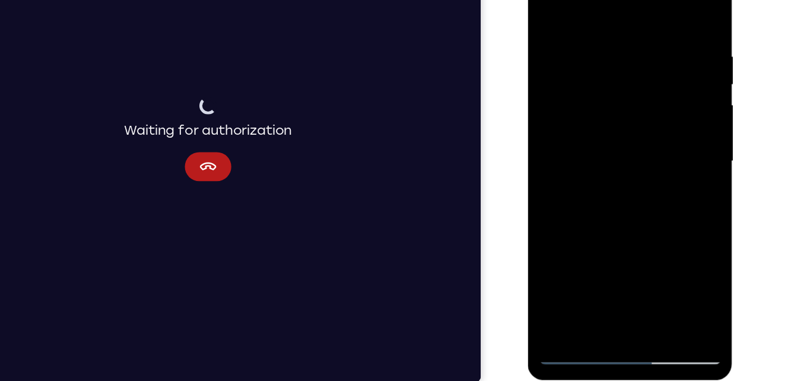
drag, startPoint x: 614, startPoint y: 228, endPoint x: 607, endPoint y: 166, distance: 62.2
click at [607, 166] on div at bounding box center [612, 123] width 150 height 332
drag
click at [607, 177] on div at bounding box center [612, 123] width 150 height 332
click at [596, 154] on div at bounding box center [612, 123] width 150 height 332
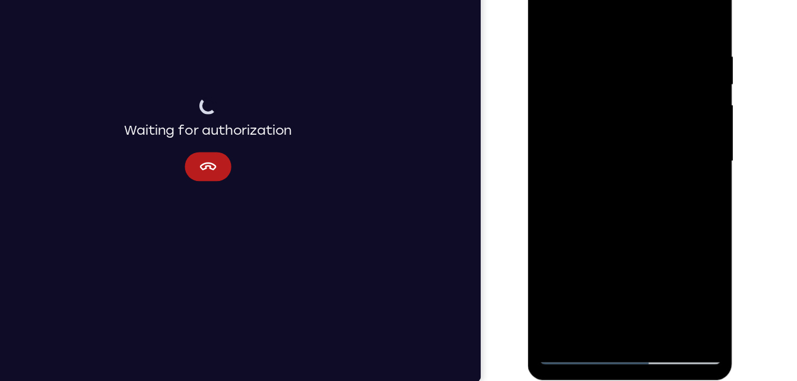
click at [594, 178] on div at bounding box center [612, 123] width 150 height 332
click at [593, 186] on div at bounding box center [612, 123] width 150 height 332
click at [617, 142] on div at bounding box center [612, 123] width 150 height 332
click at [614, 191] on div at bounding box center [612, 123] width 150 height 332
click at [613, 200] on div at bounding box center [612, 123] width 150 height 332
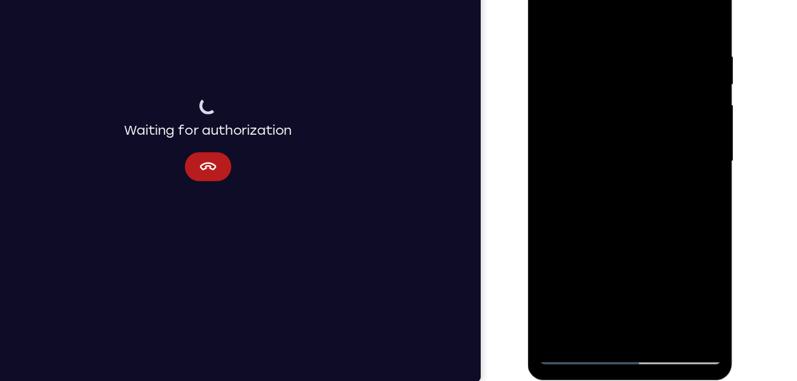
drag, startPoint x: 621, startPoint y: 225, endPoint x: 604, endPoint y: 175, distance: 53.3
click at [604, 175] on div at bounding box center [612, 123] width 150 height 332
click at [566, 220] on div at bounding box center [612, 123] width 150 height 332
drag, startPoint x: 606, startPoint y: 228, endPoint x: 583, endPoint y: 170, distance: 61.9
click at [583, 170] on div at bounding box center [612, 123] width 150 height 332
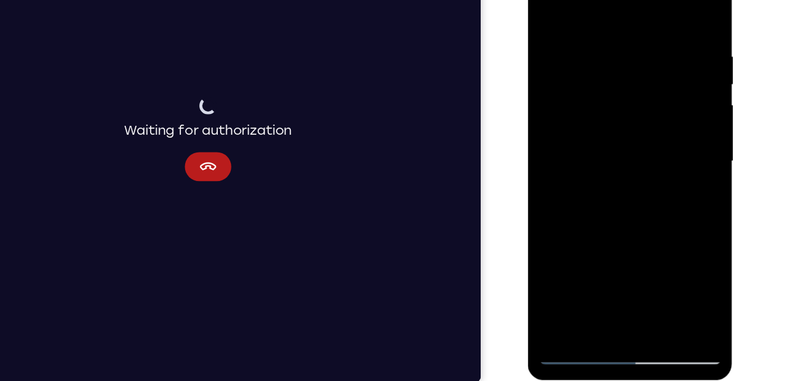
click at [674, 261] on div at bounding box center [612, 123] width 150 height 332
click at [548, 180] on div at bounding box center [612, 123] width 150 height 332
drag, startPoint x: 616, startPoint y: 235, endPoint x: 595, endPoint y: 161, distance: 76.7
click at [595, 161] on div at bounding box center [612, 123] width 150 height 332
drag, startPoint x: 629, startPoint y: 226, endPoint x: 619, endPoint y: 204, distance: 25.0
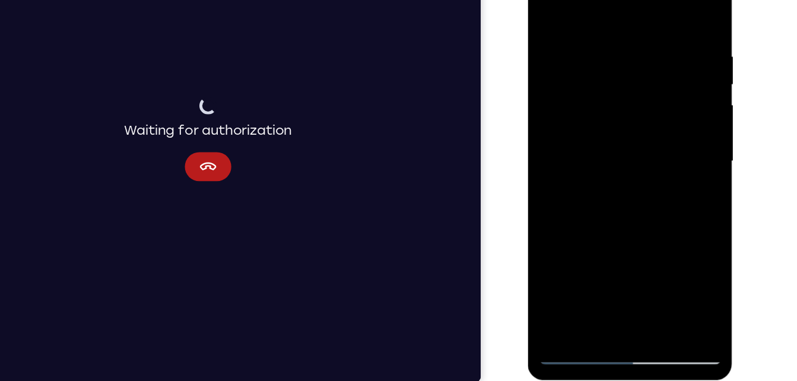
click at [619, 204] on div at bounding box center [612, 123] width 150 height 332
click at [677, 261] on div at bounding box center [612, 123] width 150 height 332
click at [659, 236] on div at bounding box center [612, 123] width 150 height 332
click at [676, 8] on div at bounding box center [612, 123] width 150 height 332
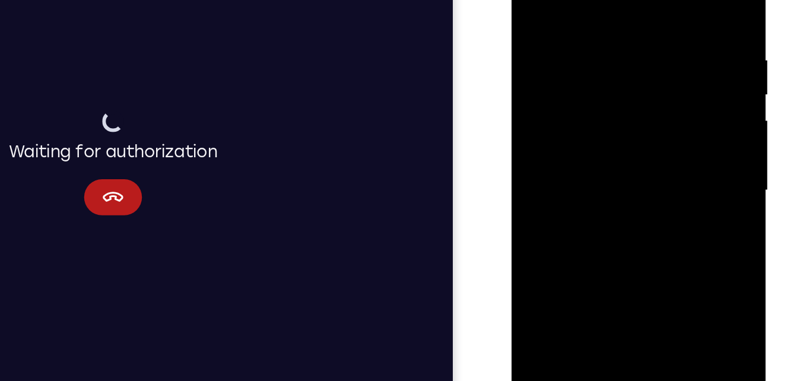
click at [587, 93] on div at bounding box center [596, 100] width 150 height 332
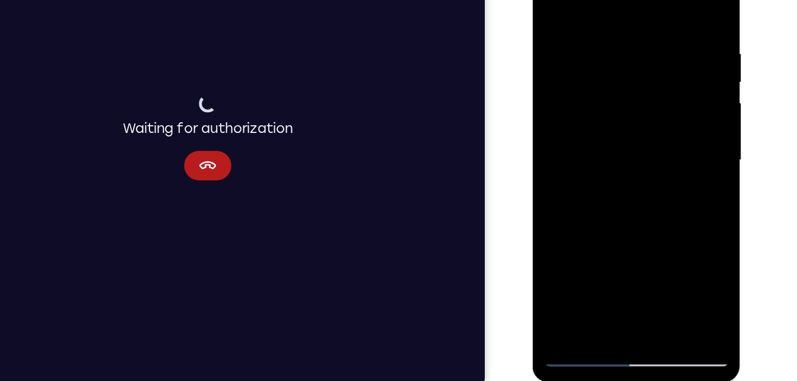
click at [552, 3] on div at bounding box center [616, 119] width 150 height 332
drag, startPoint x: 619, startPoint y: 206, endPoint x: 605, endPoint y: 116, distance: 90.8
click at [605, 116] on div at bounding box center [616, 119] width 150 height 332
drag, startPoint x: 594, startPoint y: 242, endPoint x: 588, endPoint y: 169, distance: 73.3
click at [588, 169] on div at bounding box center [616, 119] width 150 height 332
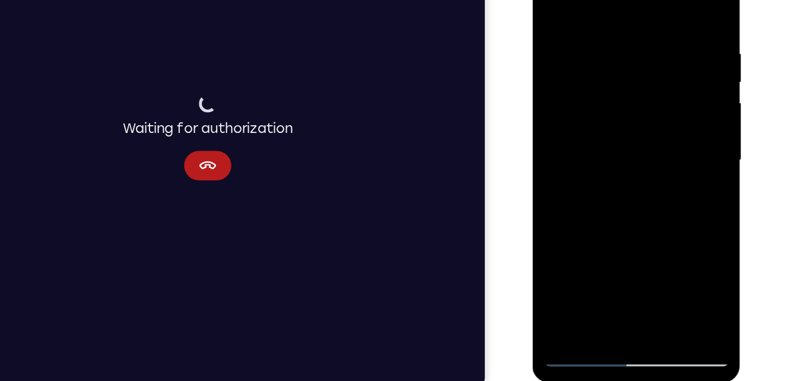
drag, startPoint x: 612, startPoint y: 232, endPoint x: 610, endPoint y: 148, distance: 83.7
click at [610, 148] on div at bounding box center [616, 119] width 150 height 332
click at [606, 208] on div at bounding box center [616, 119] width 150 height 332
click at [675, 231] on div at bounding box center [616, 119] width 150 height 332
click at [675, 149] on div at bounding box center [616, 119] width 150 height 332
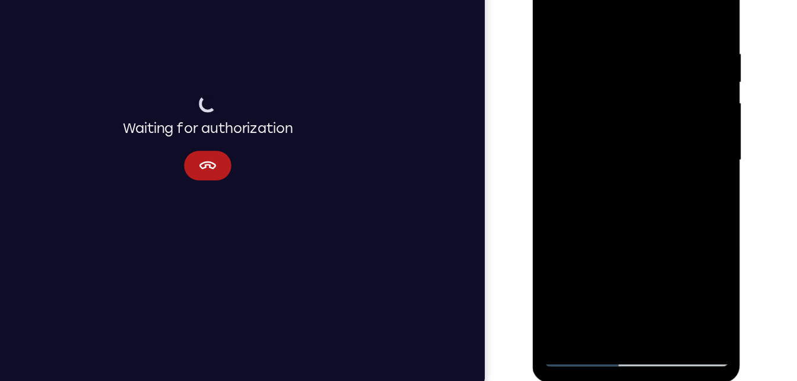
click at [675, 251] on div at bounding box center [616, 119] width 150 height 332
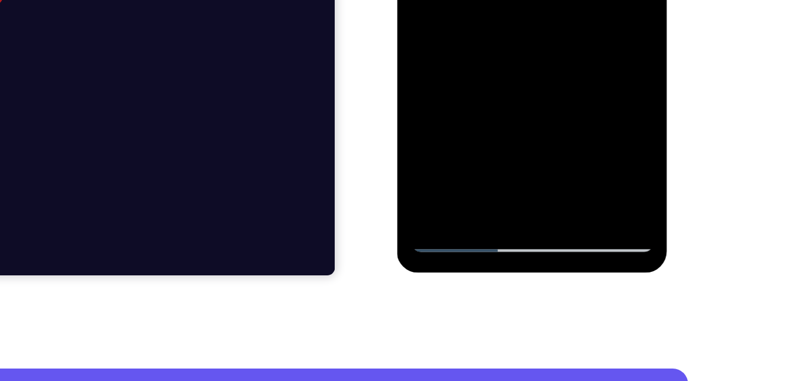
scroll to position [236, 0]
